Goal: Transaction & Acquisition: Purchase product/service

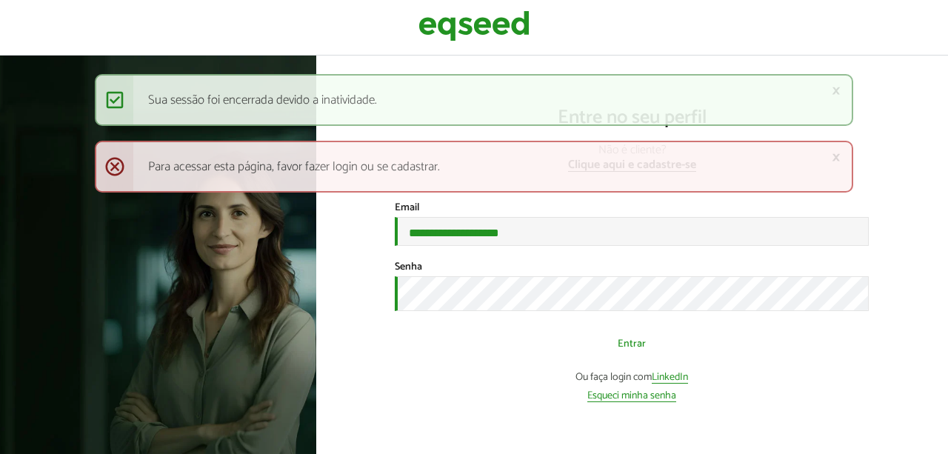
click at [641, 356] on button "Entrar" at bounding box center [631, 344] width 385 height 28
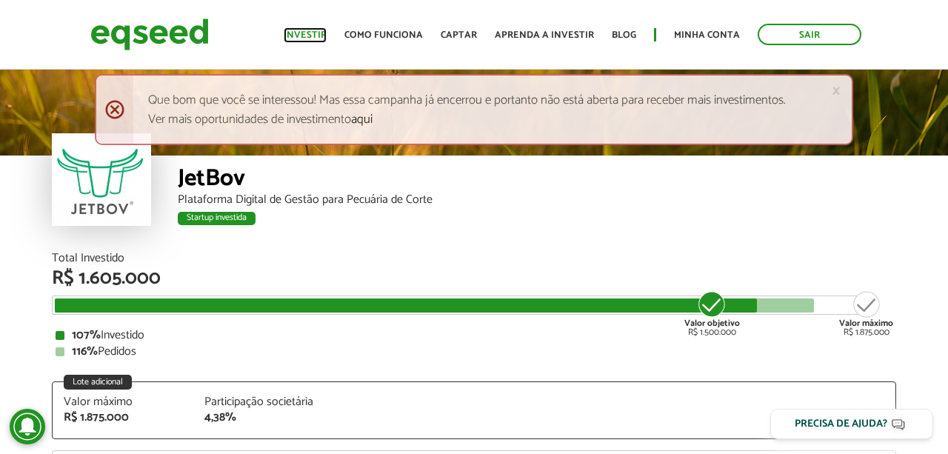
click at [327, 39] on link "Investir" at bounding box center [305, 35] width 43 height 10
